Goal: Information Seeking & Learning: Understand process/instructions

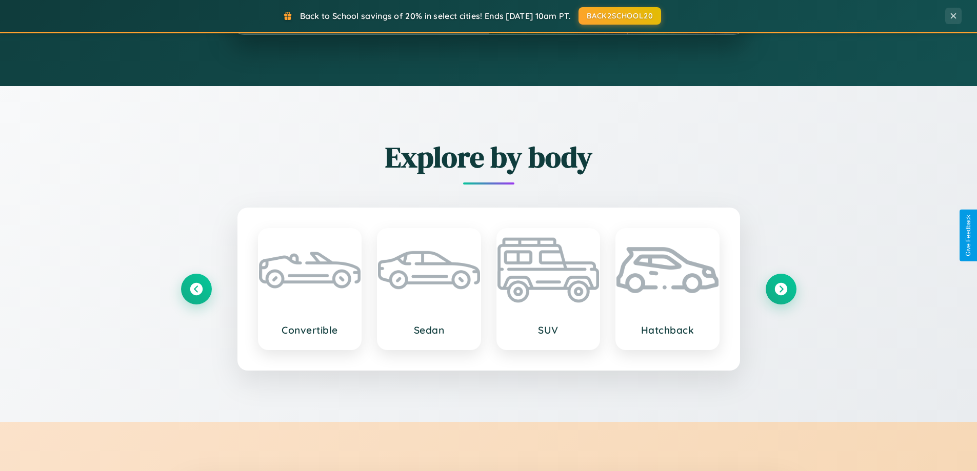
scroll to position [1973, 0]
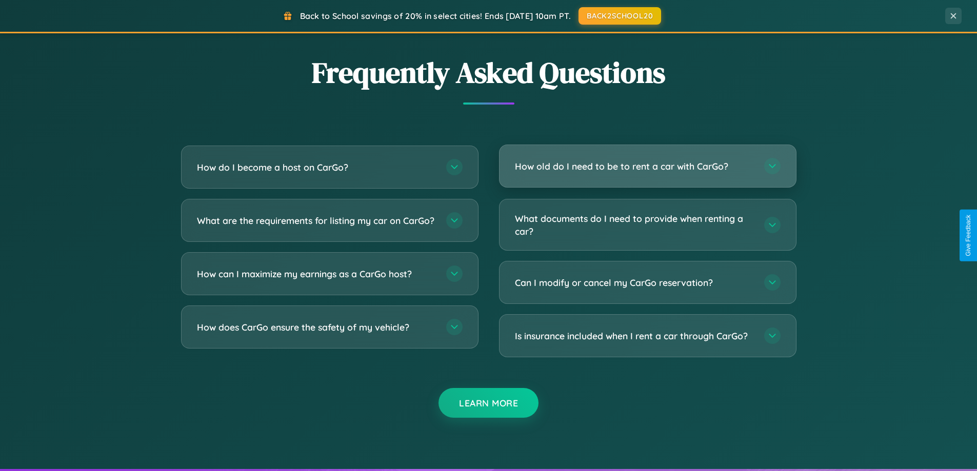
click at [647, 166] on h3 "How old do I need to be to rent a car with CarGo?" at bounding box center [634, 166] width 239 height 13
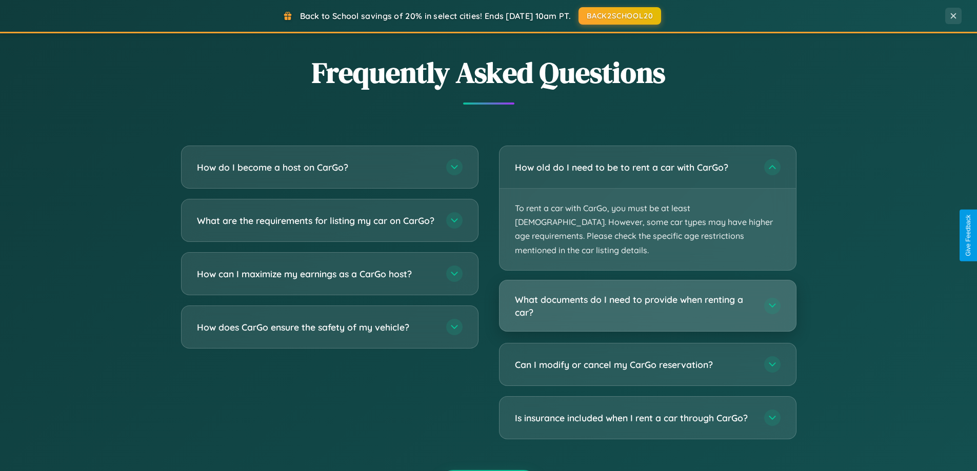
click at [647, 293] on h3 "What documents do I need to provide when renting a car?" at bounding box center [634, 305] width 239 height 25
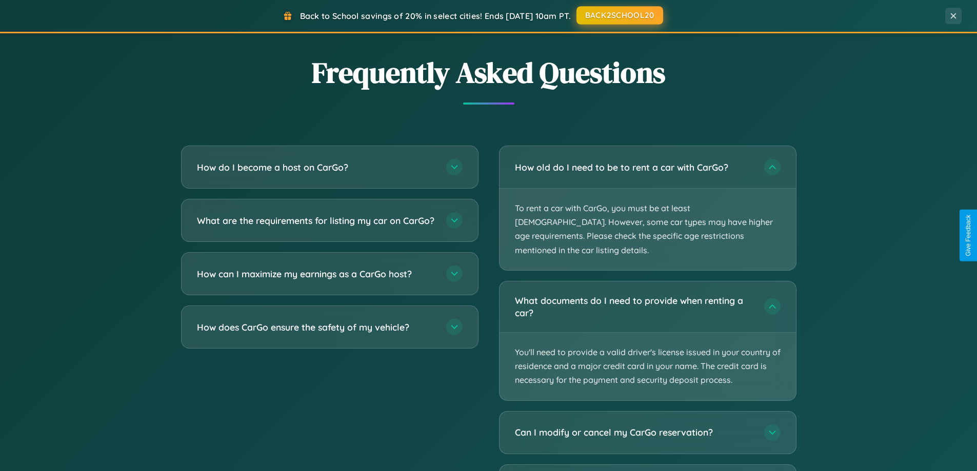
click at [619, 16] on button "BACK2SCHOOL20" at bounding box center [619, 15] width 87 height 18
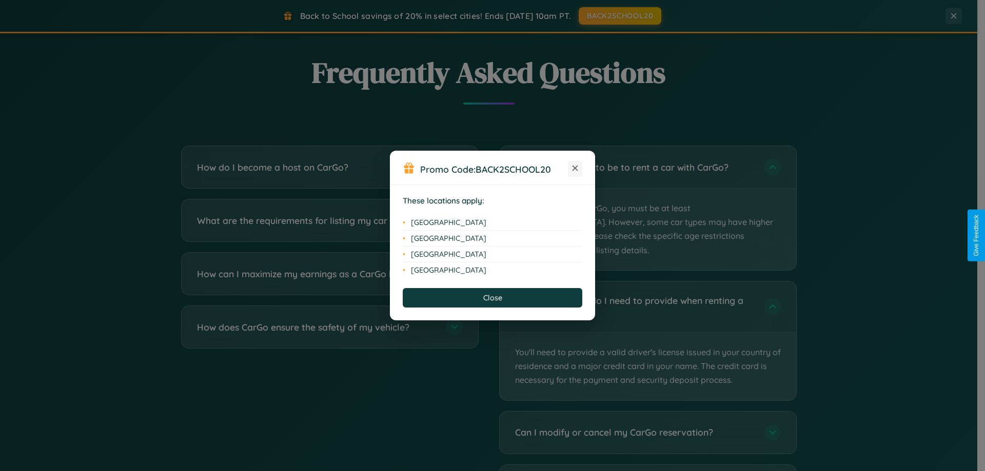
click at [575, 169] on icon at bounding box center [575, 169] width 6 height 6
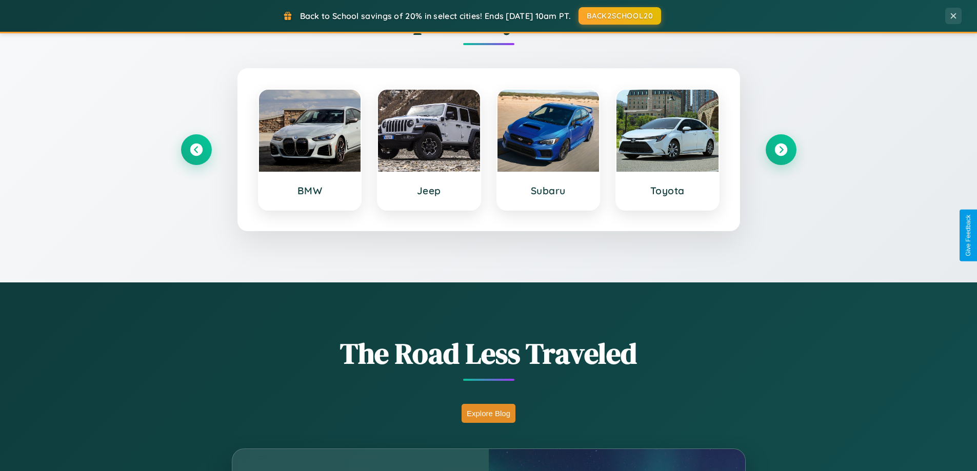
scroll to position [442, 0]
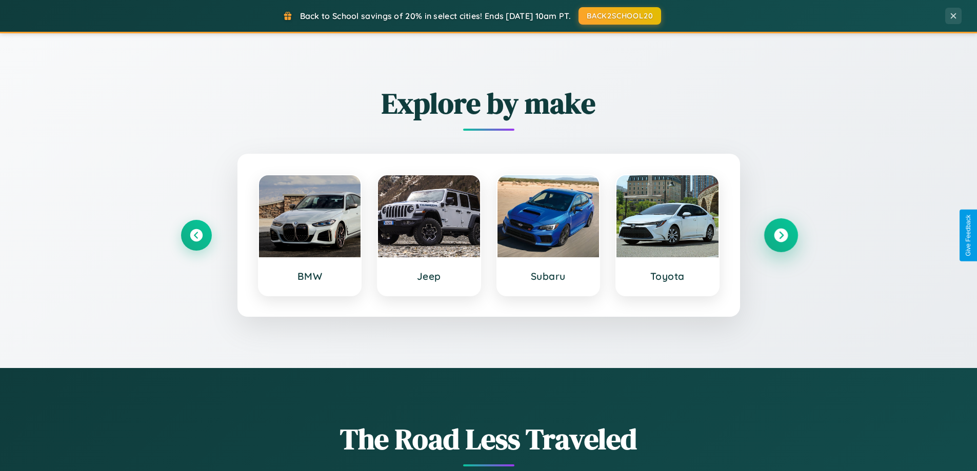
click at [781, 235] on icon at bounding box center [781, 236] width 14 height 14
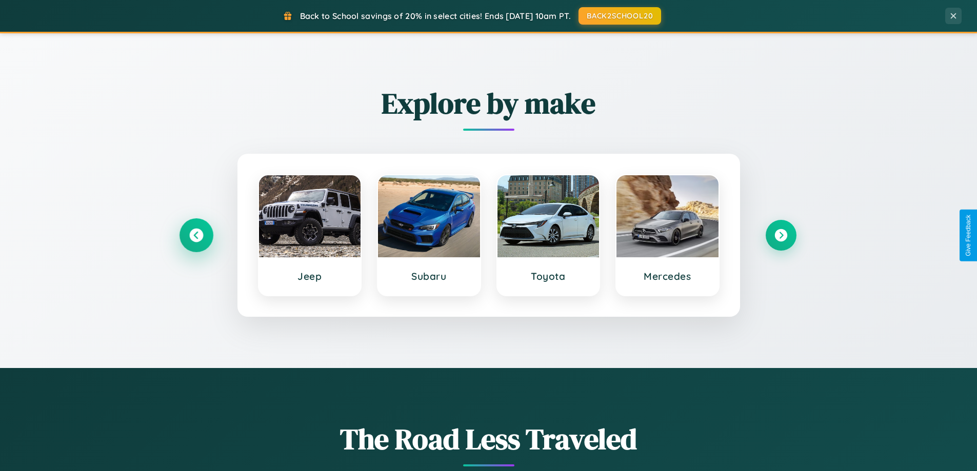
click at [196, 235] on icon at bounding box center [196, 236] width 14 height 14
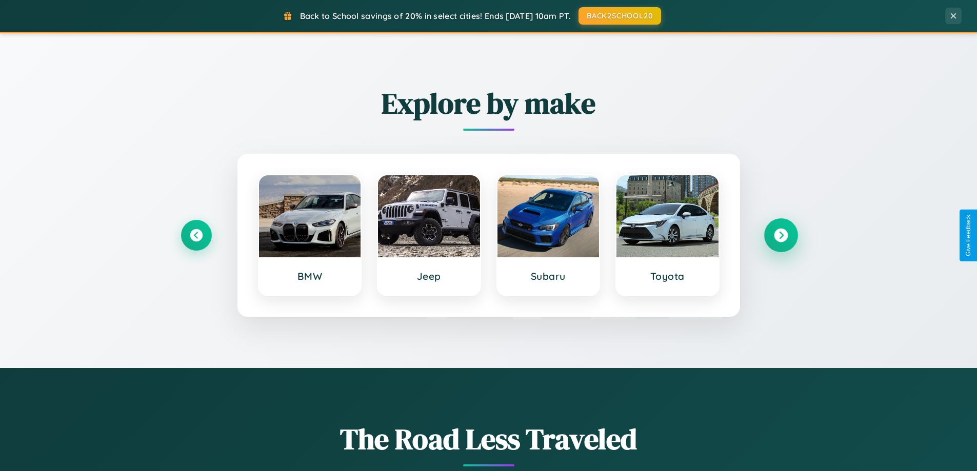
click at [781, 235] on icon at bounding box center [781, 236] width 14 height 14
